Goal: Check status: Verify the current state of an ongoing process or item

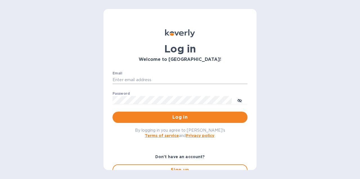
click at [115, 79] on input "Email" at bounding box center [180, 80] width 135 height 8
type input "[EMAIL_ADDRESS][DOMAIN_NAME]"
click at [113, 111] on button "Log in" at bounding box center [180, 116] width 135 height 11
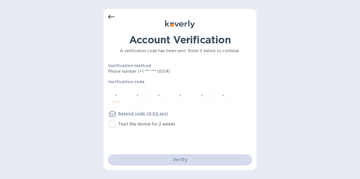
click at [119, 97] on input "number" at bounding box center [116, 96] width 7 height 10
type input "3"
type input "5"
type input "4"
type input "1"
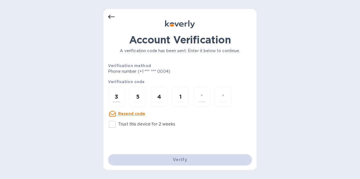
type input "8"
type input "1"
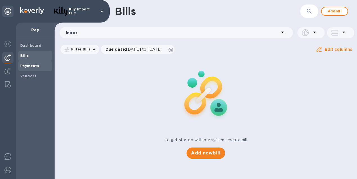
click at [29, 67] on b "Payments" at bounding box center [29, 66] width 19 height 4
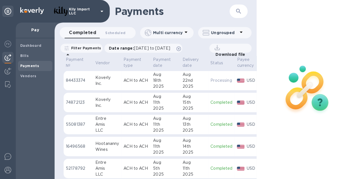
click at [153, 83] on div "2025" at bounding box center [165, 86] width 25 height 6
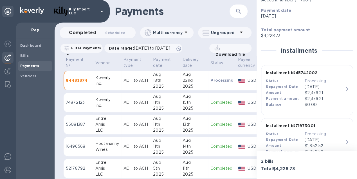
scroll to position [88, 0]
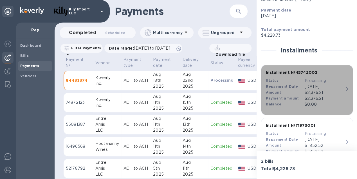
click at [342, 88] on div "Installment № 45742002 Status Processing Repayment Date [DATE] Amount $2,376.21…" at bounding box center [305, 88] width 82 height 42
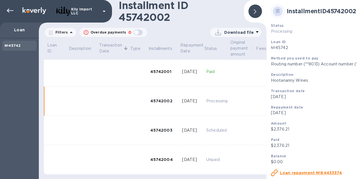
scroll to position [3, 0]
click at [13, 10] on icon at bounding box center [10, 10] width 7 height 7
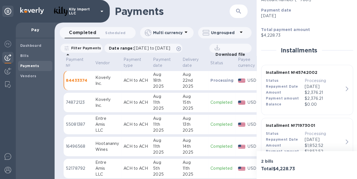
scroll to position [111, 0]
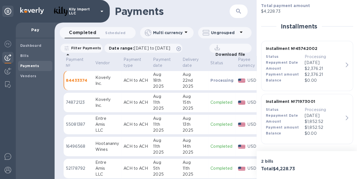
click at [346, 116] on icon "button" at bounding box center [347, 117] width 3 height 5
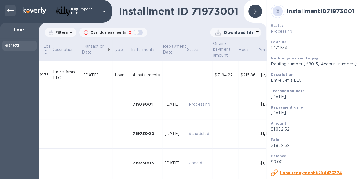
click at [7, 10] on icon at bounding box center [10, 11] width 7 height 4
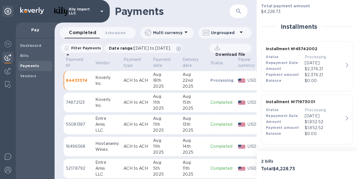
scroll to position [111, 0]
click at [346, 118] on icon "button" at bounding box center [347, 117] width 3 height 5
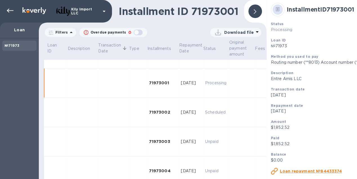
scroll to position [2, 0]
click at [307, 171] on u "Loan repayment №84433374" at bounding box center [311, 171] width 62 height 5
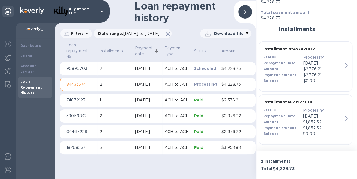
scroll to position [81, 0]
click at [322, 118] on div "$1,852.52" at bounding box center [323, 121] width 40 height 6
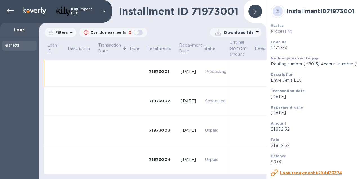
scroll to position [3, 0]
drag, startPoint x: 190, startPoint y: 176, endPoint x: 216, endPoint y: 181, distance: 26.8
click at [216, 178] on html "Kily Import LLC Loan №71973 Installment ID 71973001 Filters Overdue payments 0 …" at bounding box center [178, 89] width 357 height 179
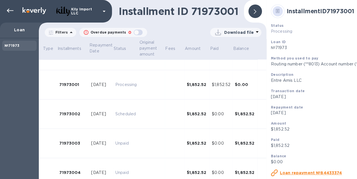
scroll to position [0, 90]
